Goal: Task Accomplishment & Management: Use online tool/utility

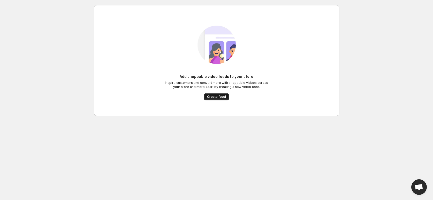
click at [206, 98] on button "Create feed" at bounding box center [216, 96] width 25 height 7
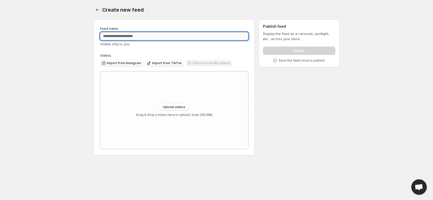
click at [130, 37] on input "Feed name" at bounding box center [174, 36] width 148 height 8
type input "**********"
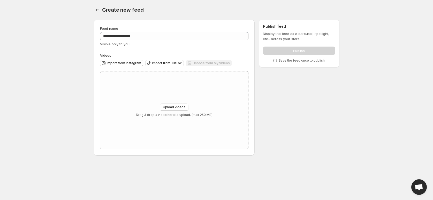
click at [142, 50] on div "**********" at bounding box center [174, 87] width 148 height 123
click at [129, 60] on button "Import from Instagram" at bounding box center [121, 63] width 43 height 6
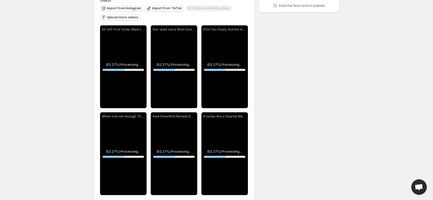
scroll to position [62, 0]
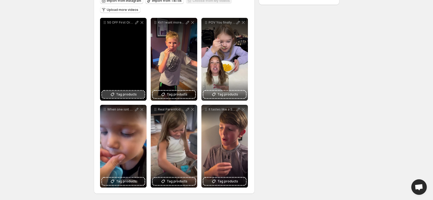
click at [126, 95] on span "Tag products" at bounding box center [126, 94] width 21 height 5
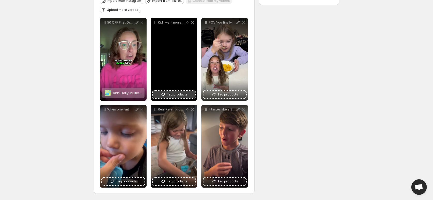
click at [169, 94] on span "Tag products" at bounding box center [177, 94] width 21 height 5
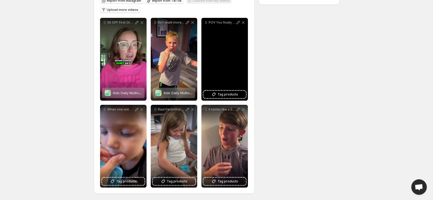
click at [221, 58] on div "POV You finally find the multivitamin your picky eater actually loves and it WO…" at bounding box center [224, 59] width 46 height 83
click at [221, 97] on button "Tag products" at bounding box center [224, 94] width 42 height 7
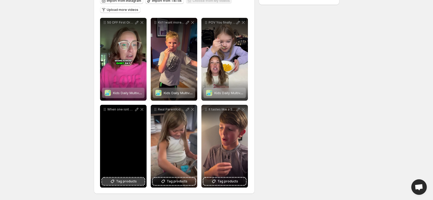
click at [126, 180] on span "Tag products" at bounding box center [126, 180] width 21 height 5
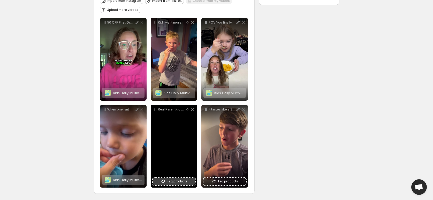
click at [178, 180] on span "Tag products" at bounding box center [177, 180] width 21 height 5
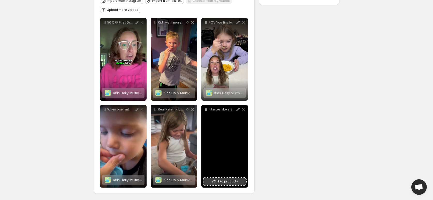
click at [224, 182] on span "Tag products" at bounding box center [227, 180] width 21 height 5
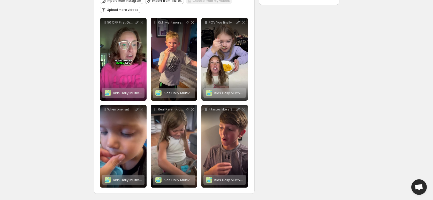
scroll to position [0, 0]
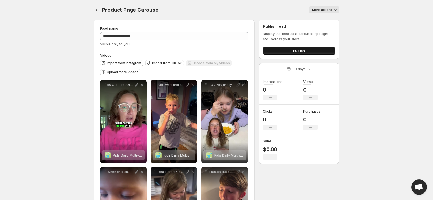
click at [293, 50] on span "Publish" at bounding box center [299, 50] width 12 height 5
